Goal: Check status: Check status

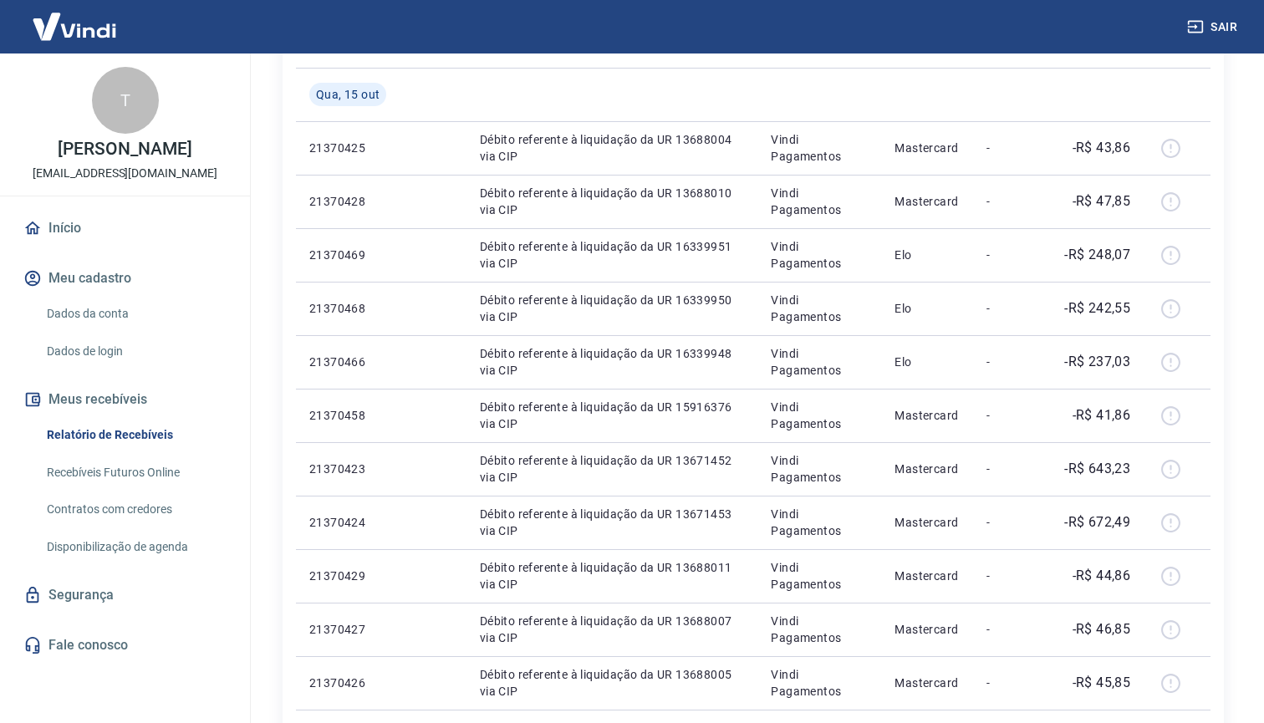
scroll to position [278, 0]
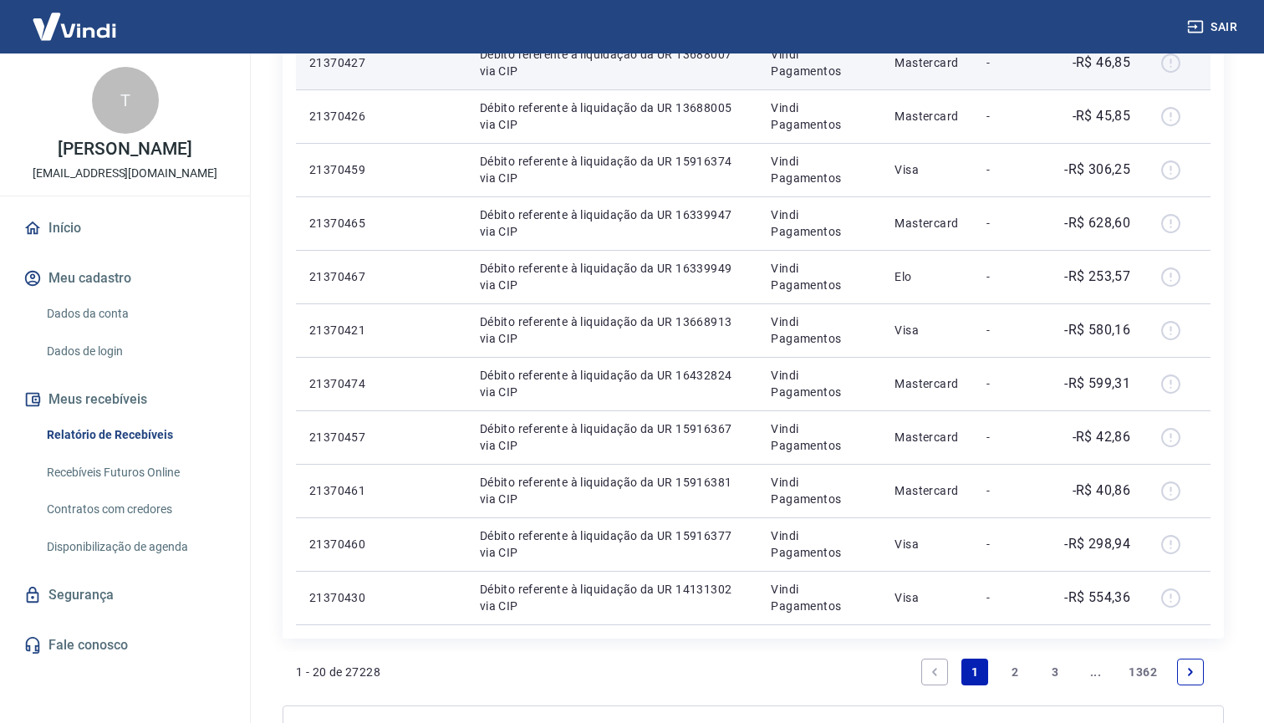
scroll to position [847, 0]
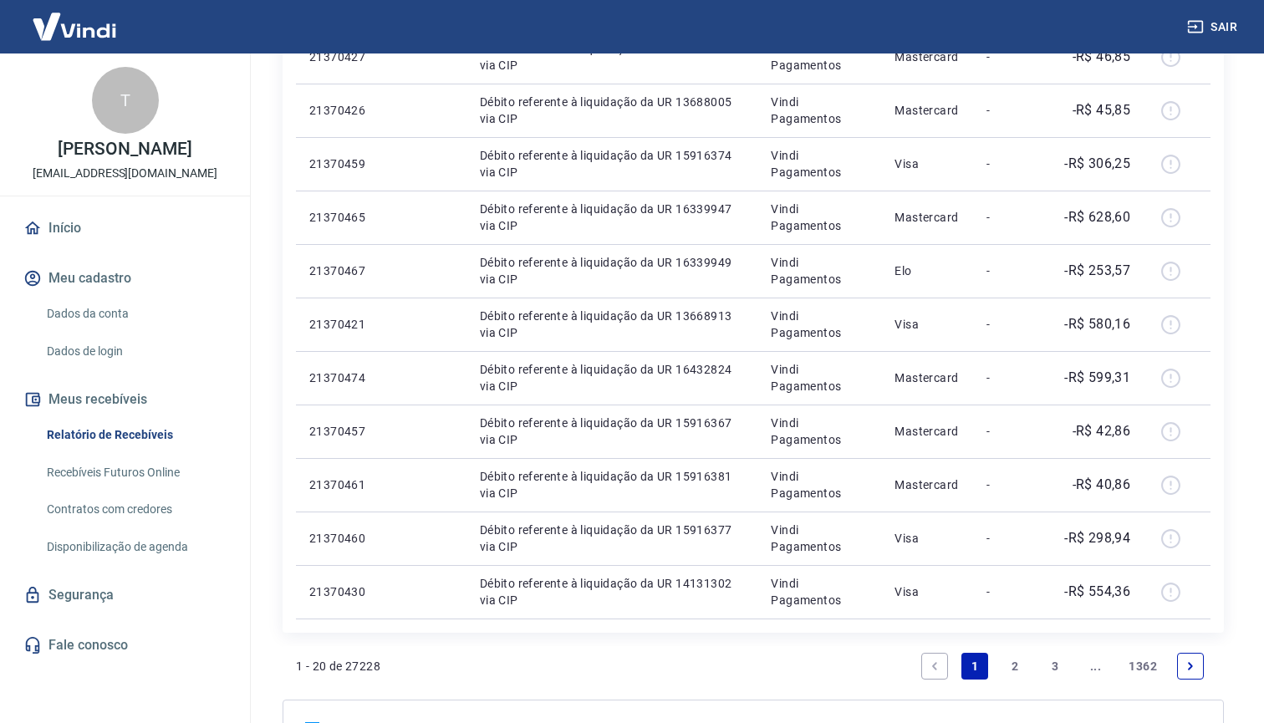
click at [1014, 664] on link "2" at bounding box center [1015, 666] width 27 height 27
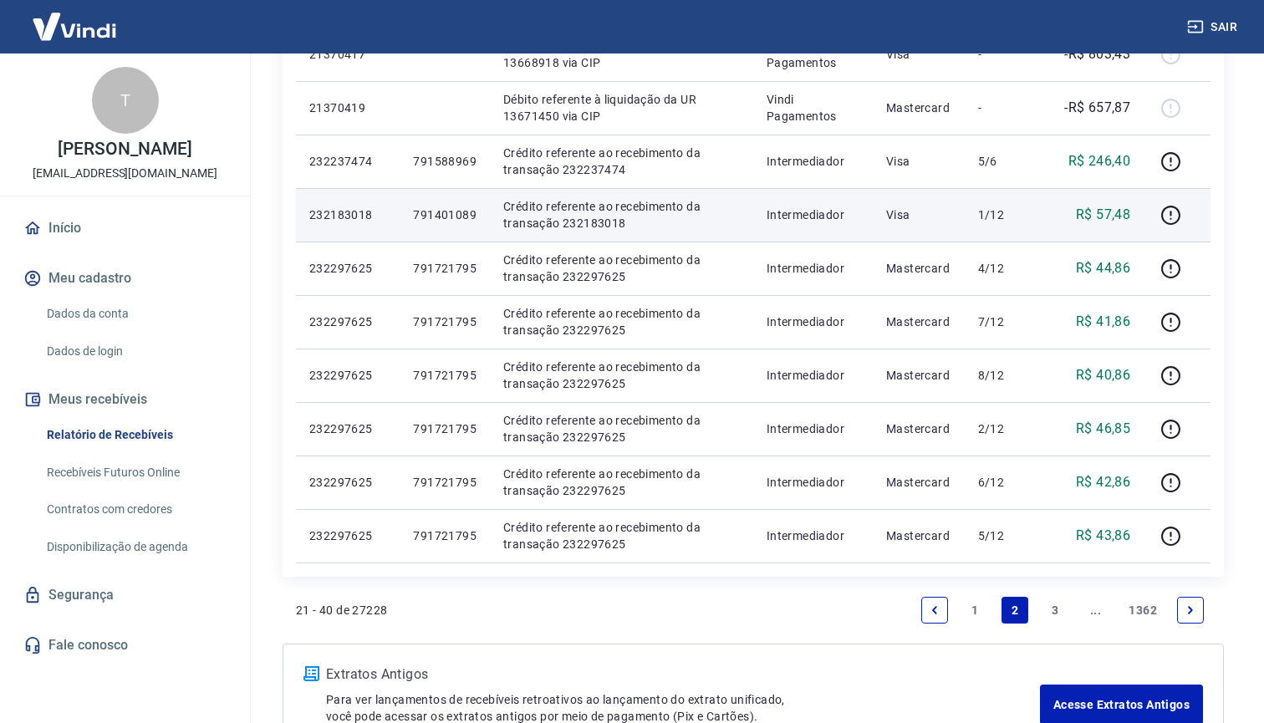
scroll to position [903, 0]
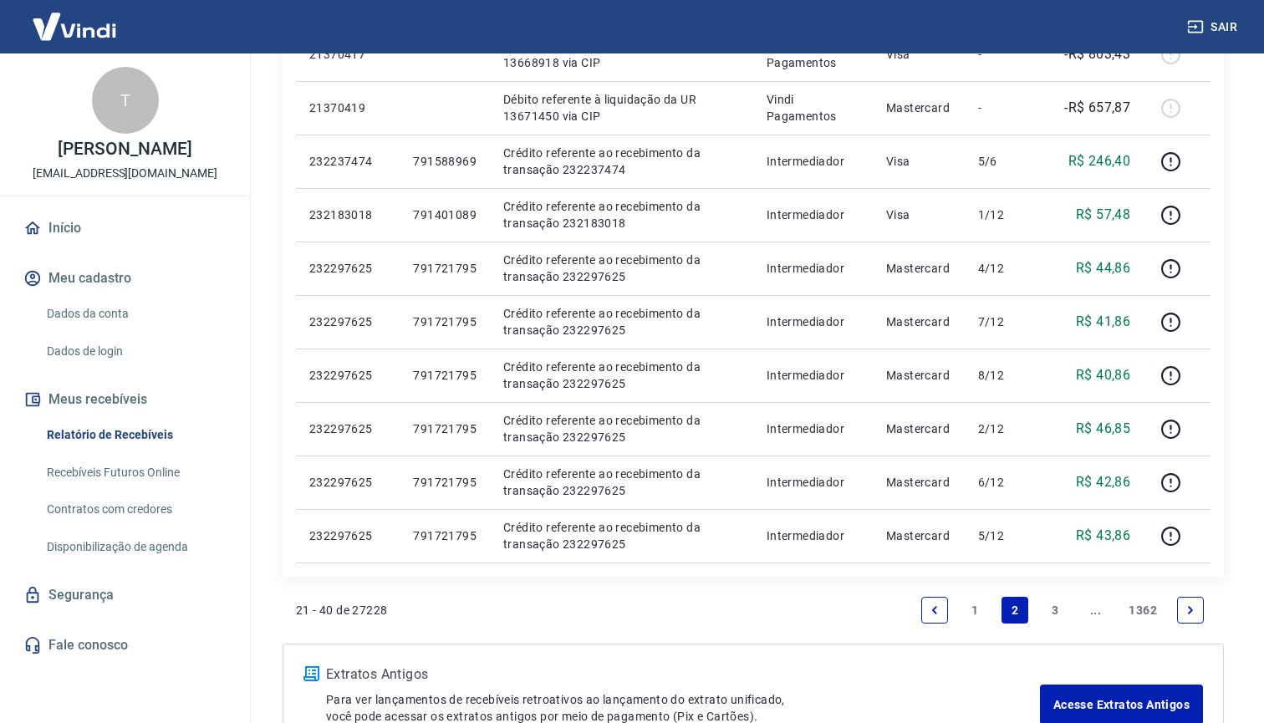
click at [1057, 613] on link "3" at bounding box center [1055, 610] width 27 height 27
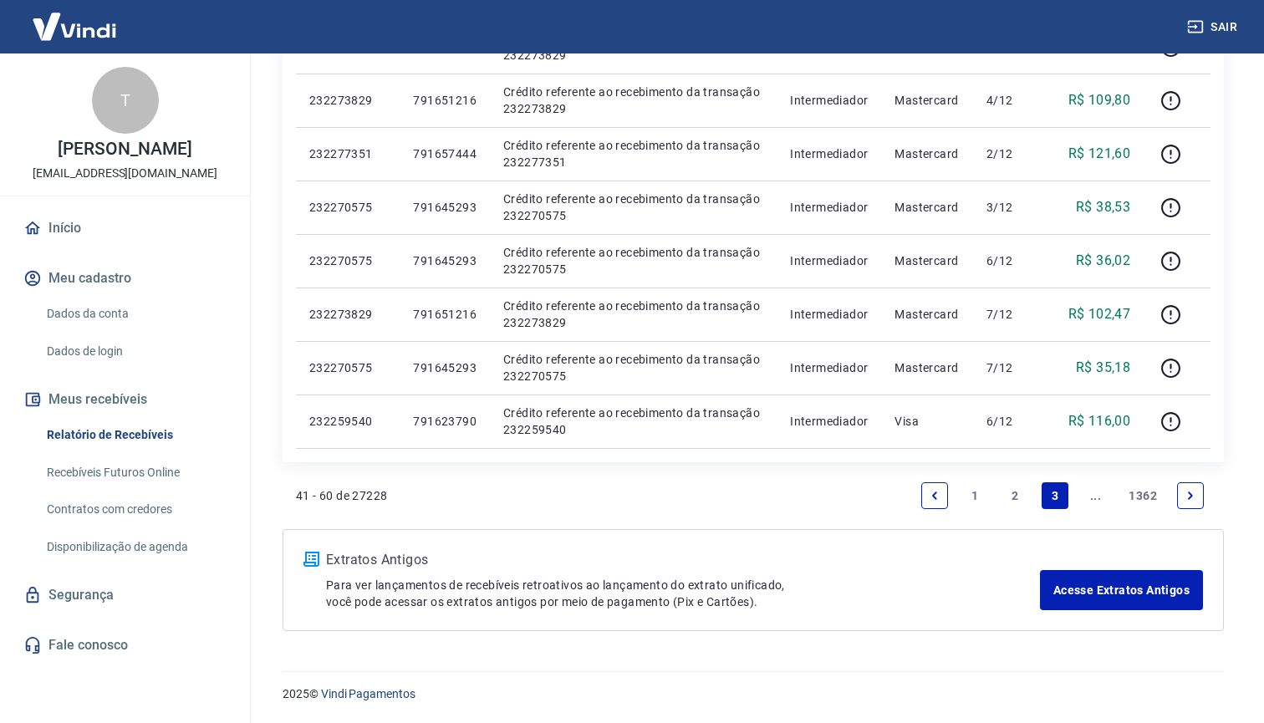
scroll to position [1017, 0]
click at [1190, 501] on icon "Next page" at bounding box center [1191, 496] width 12 height 12
click at [1187, 501] on icon "Next page" at bounding box center [1191, 496] width 12 height 12
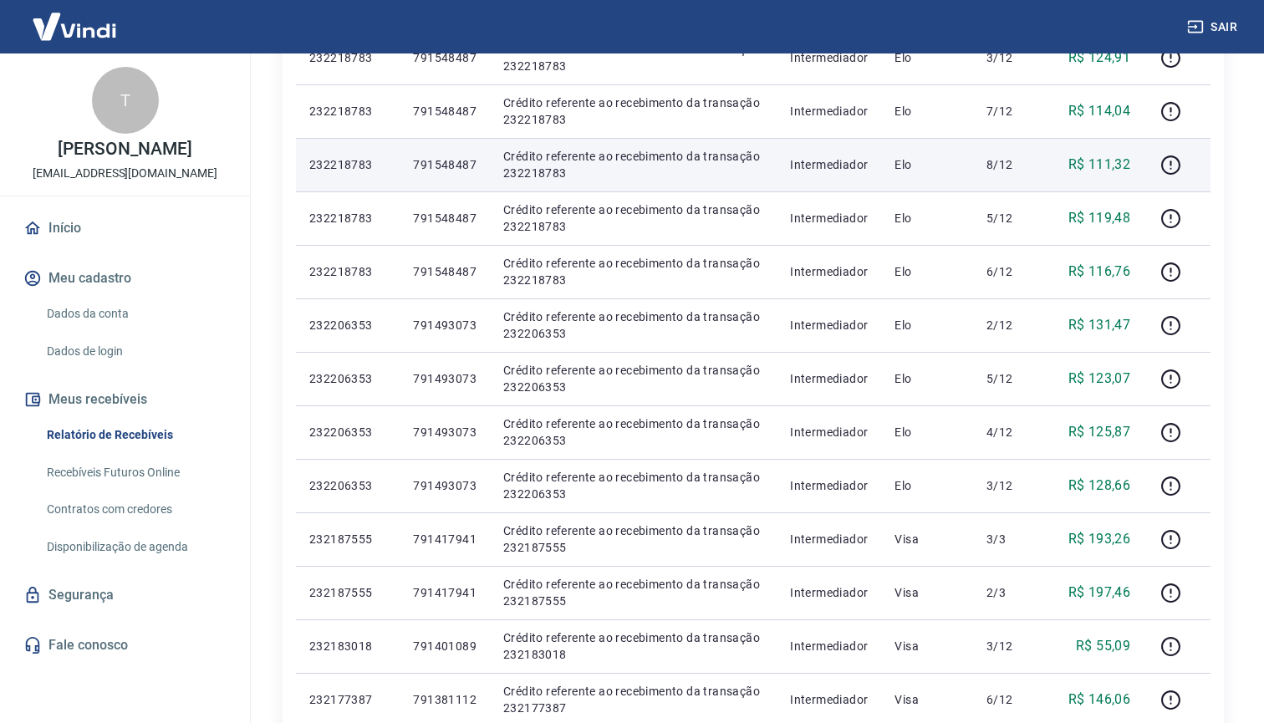
scroll to position [365, 0]
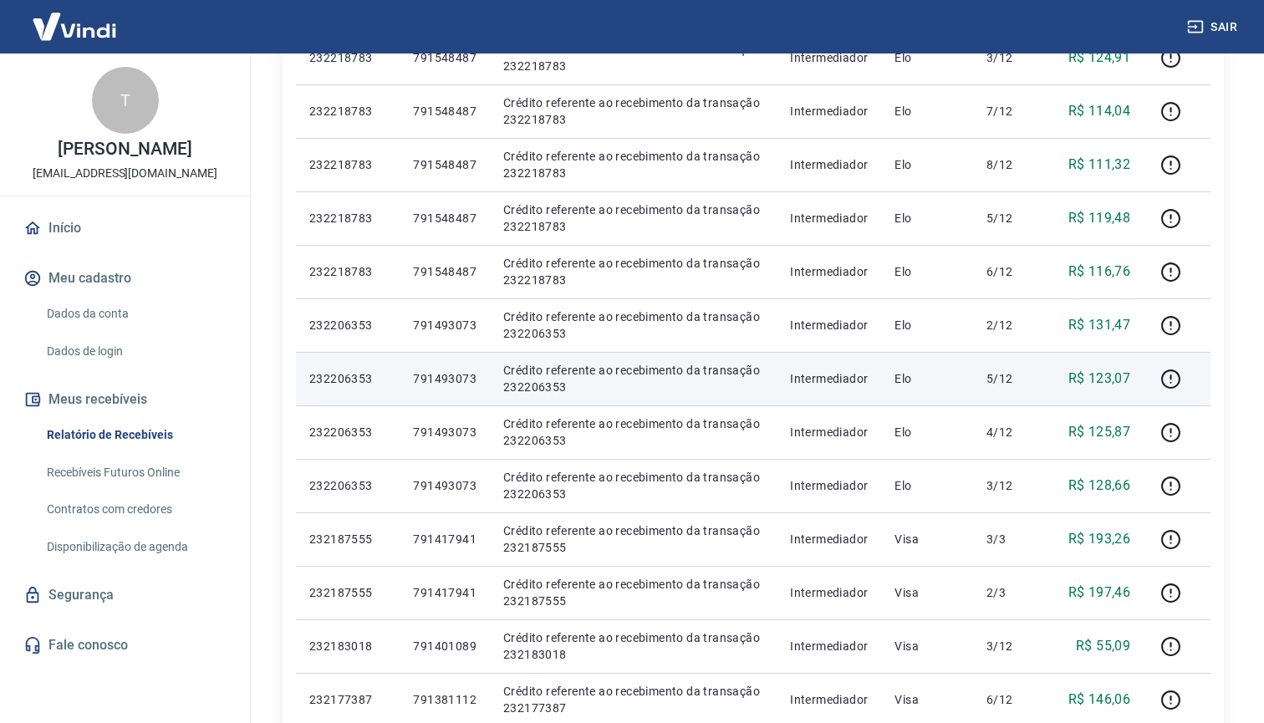
click at [421, 380] on p "791493073" at bounding box center [445, 378] width 64 height 17
click at [1170, 379] on icon "button" at bounding box center [1170, 379] width 21 height 21
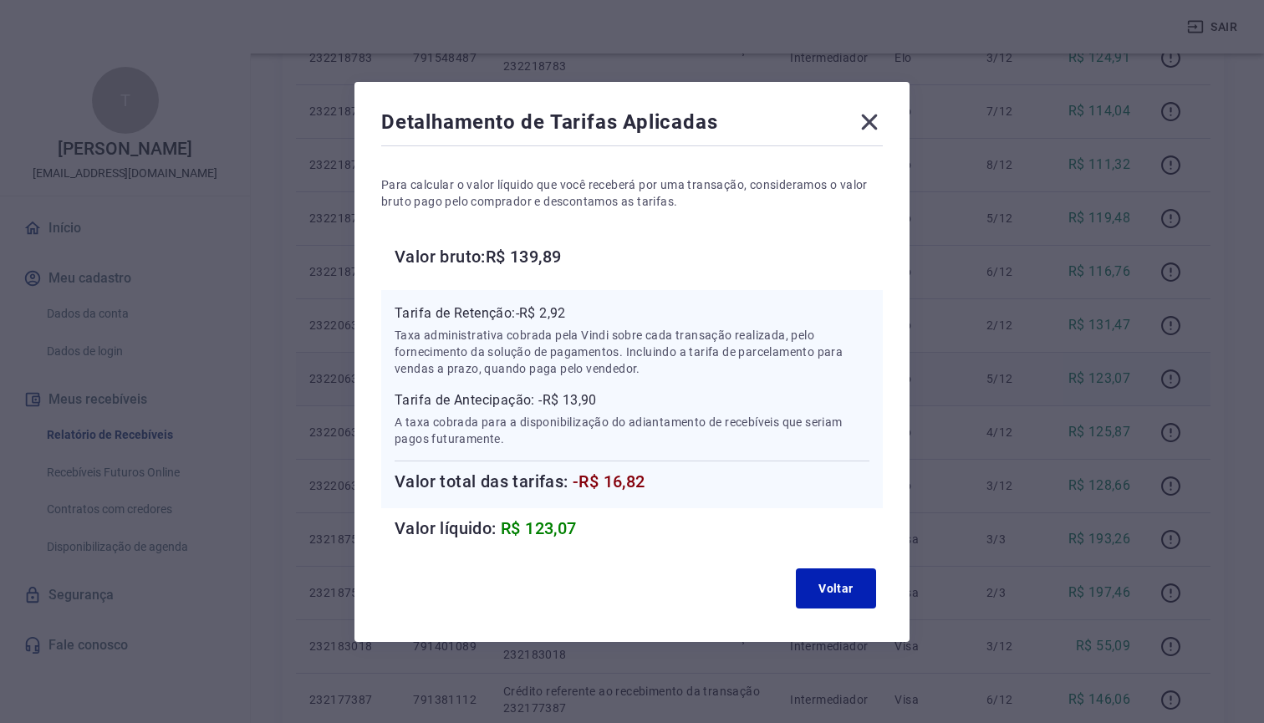
click at [873, 123] on icon at bounding box center [869, 122] width 27 height 27
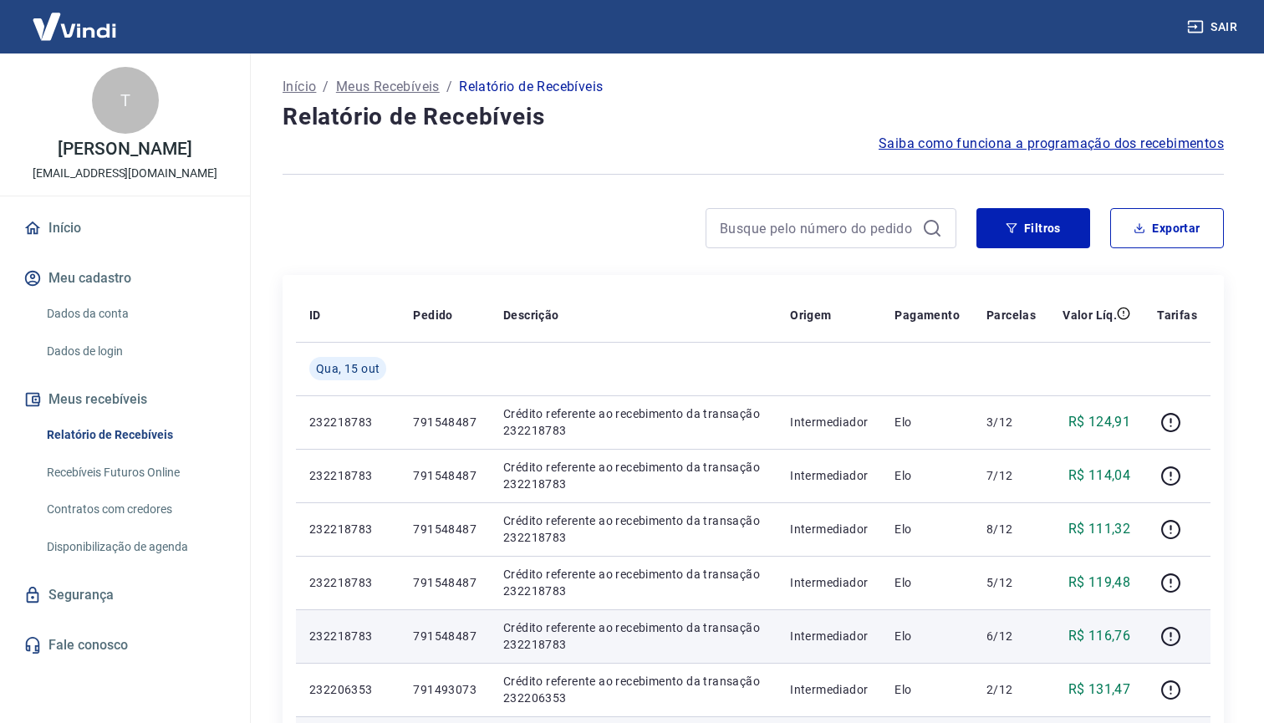
scroll to position [0, 0]
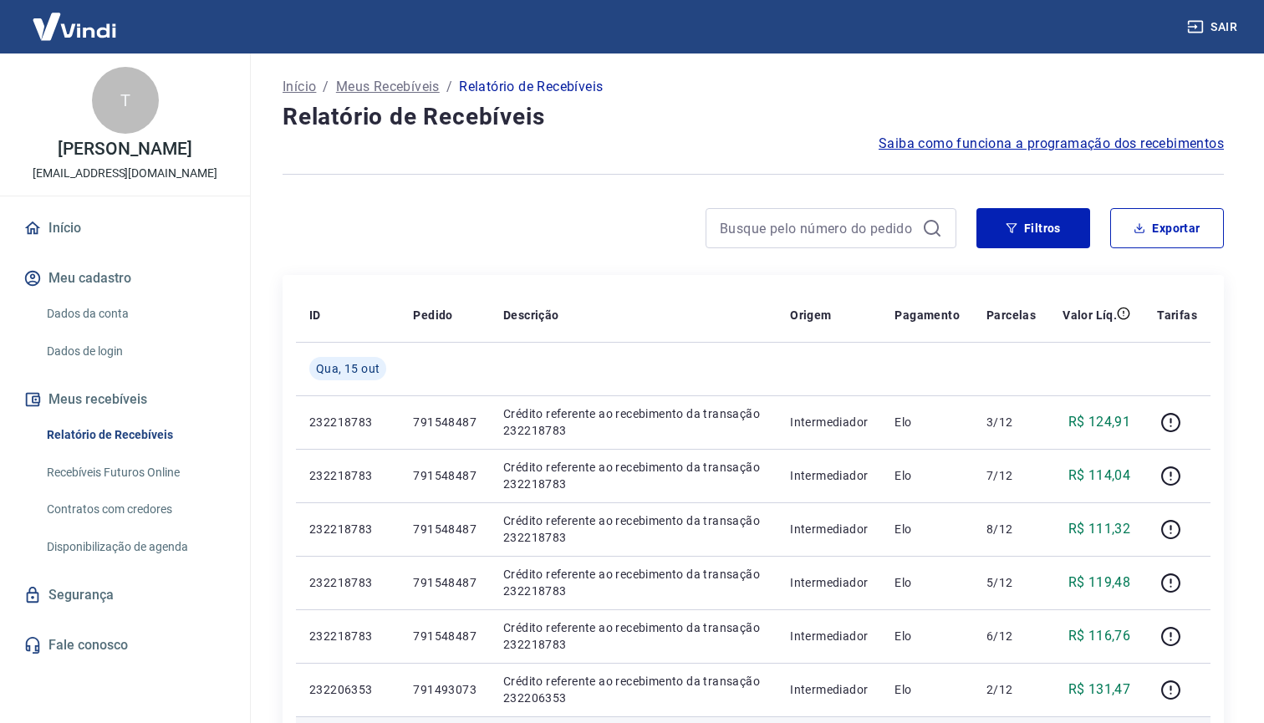
click at [115, 489] on link "Recebíveis Futuros Online" at bounding box center [135, 473] width 190 height 34
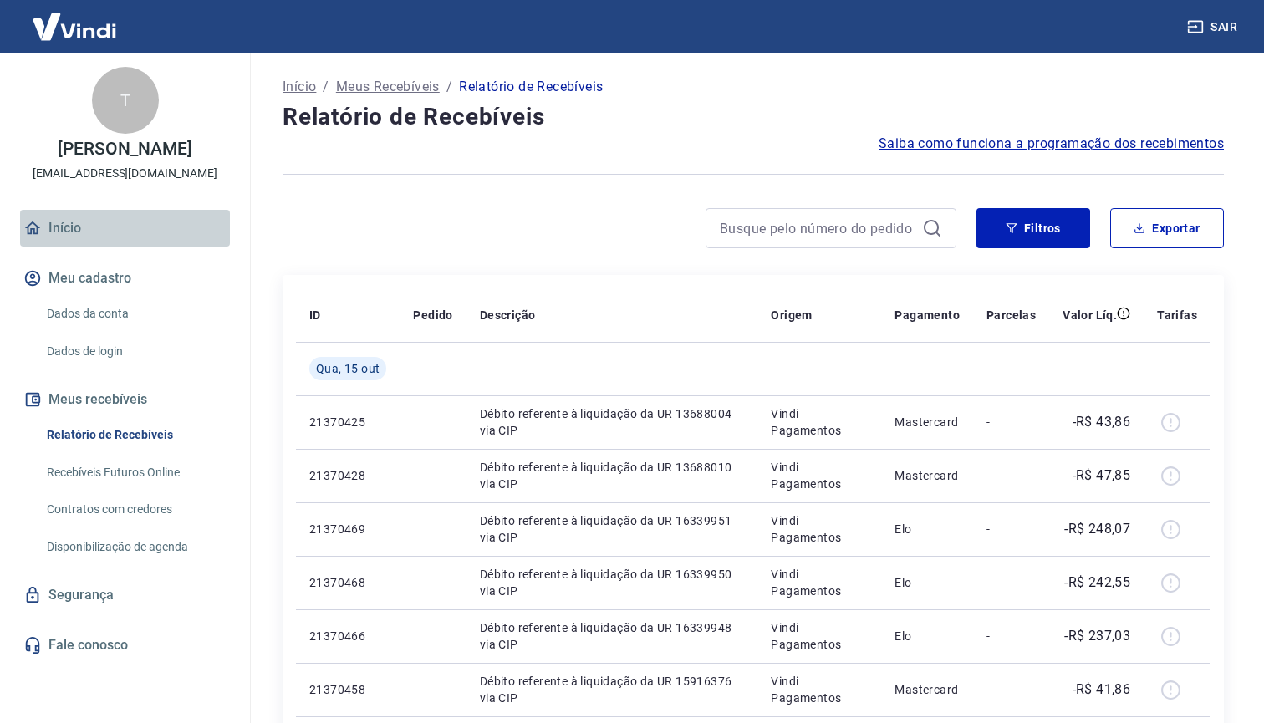
click at [77, 245] on link "Início" at bounding box center [125, 228] width 210 height 37
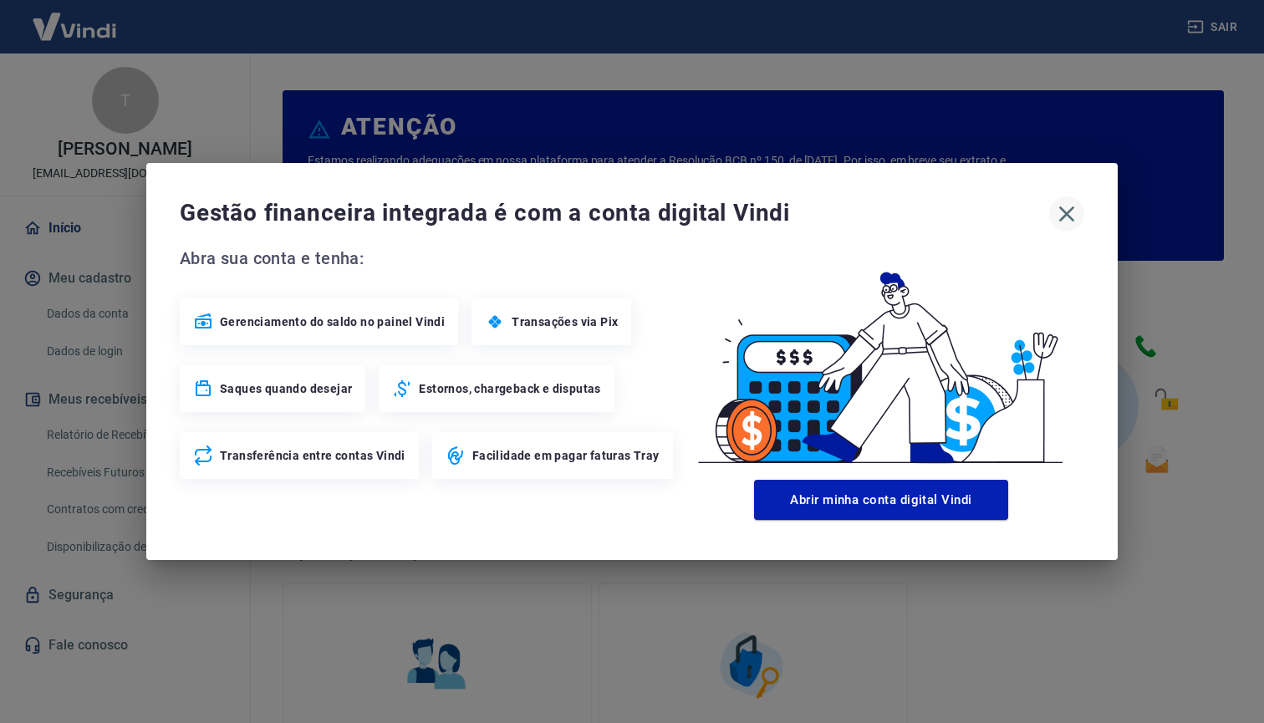
click at [1064, 218] on icon "button" at bounding box center [1066, 214] width 27 height 27
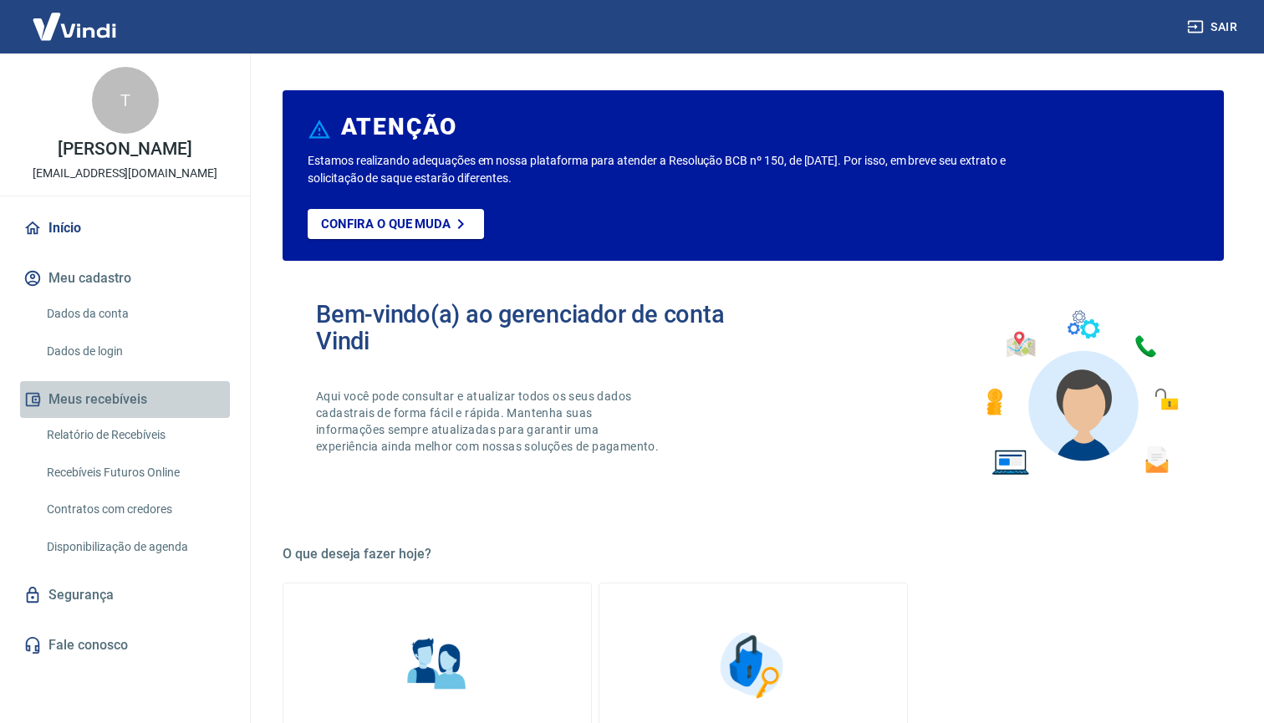
click at [98, 418] on button "Meus recebíveis" at bounding box center [125, 399] width 210 height 37
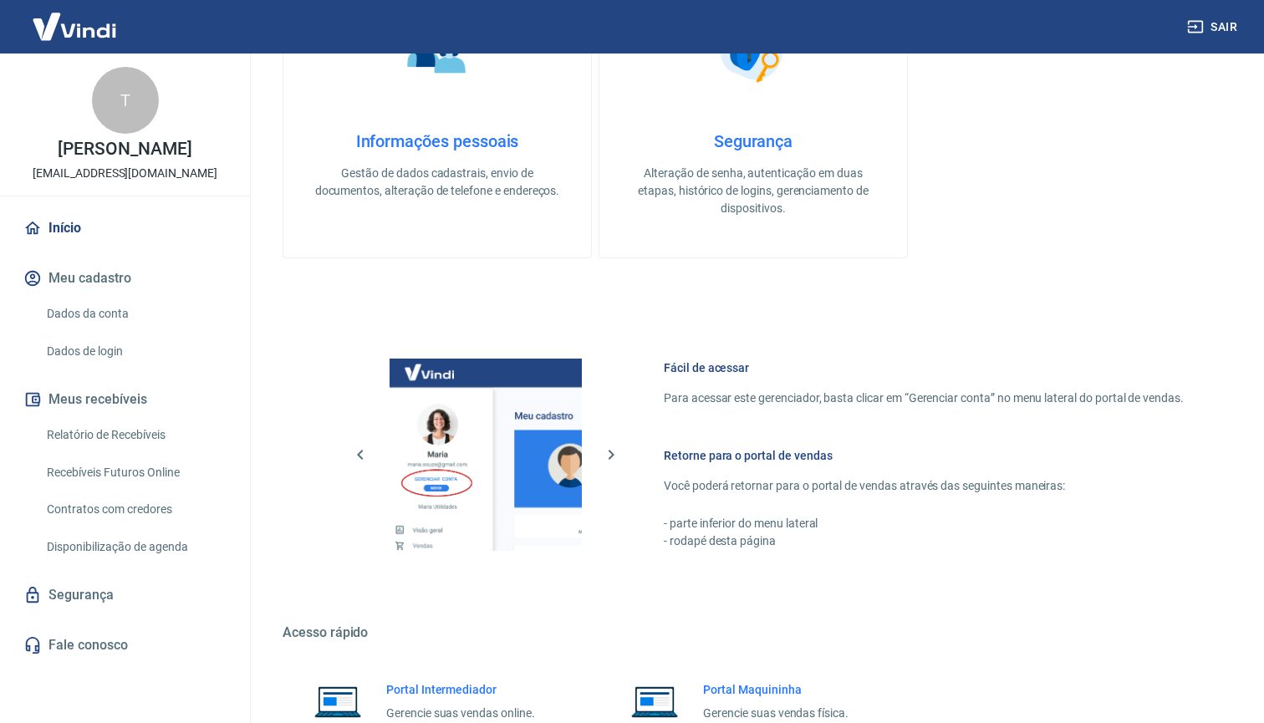
scroll to position [618, 0]
click at [110, 452] on link "Relatório de Recebíveis" at bounding box center [135, 435] width 190 height 34
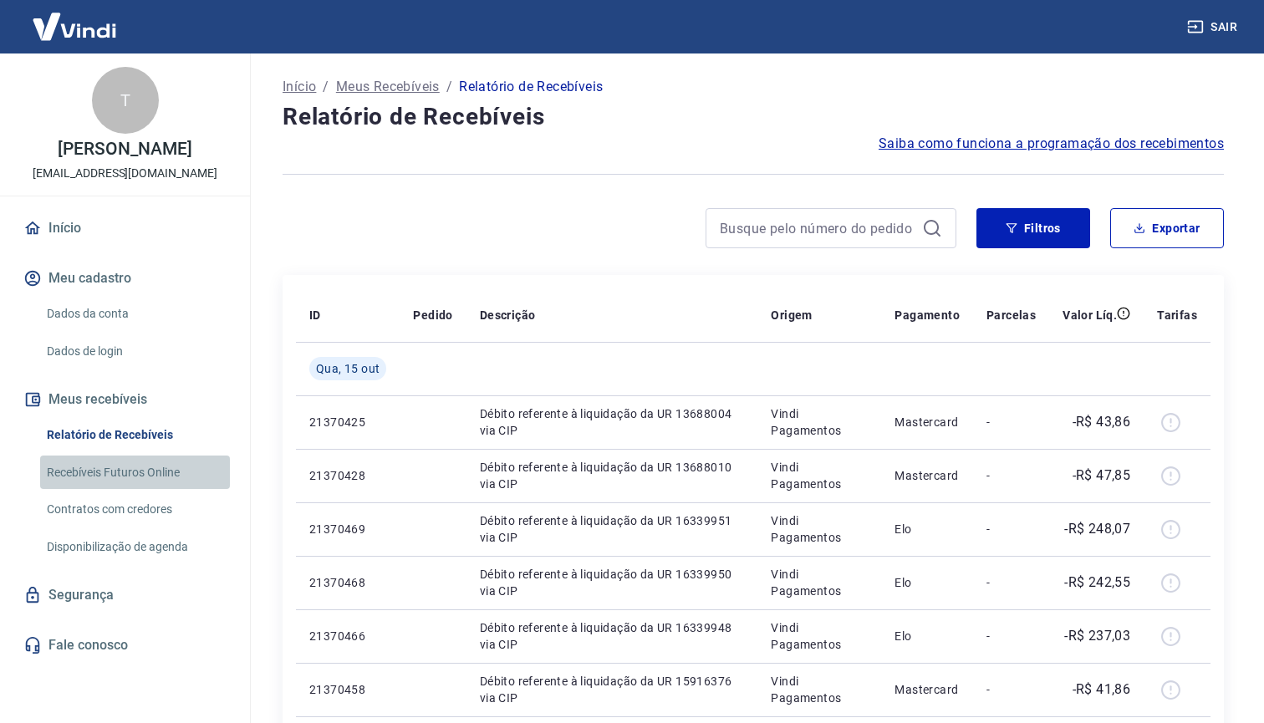
click at [125, 490] on link "Recebíveis Futuros Online" at bounding box center [135, 473] width 190 height 34
